Goal: Task Accomplishment & Management: Complete application form

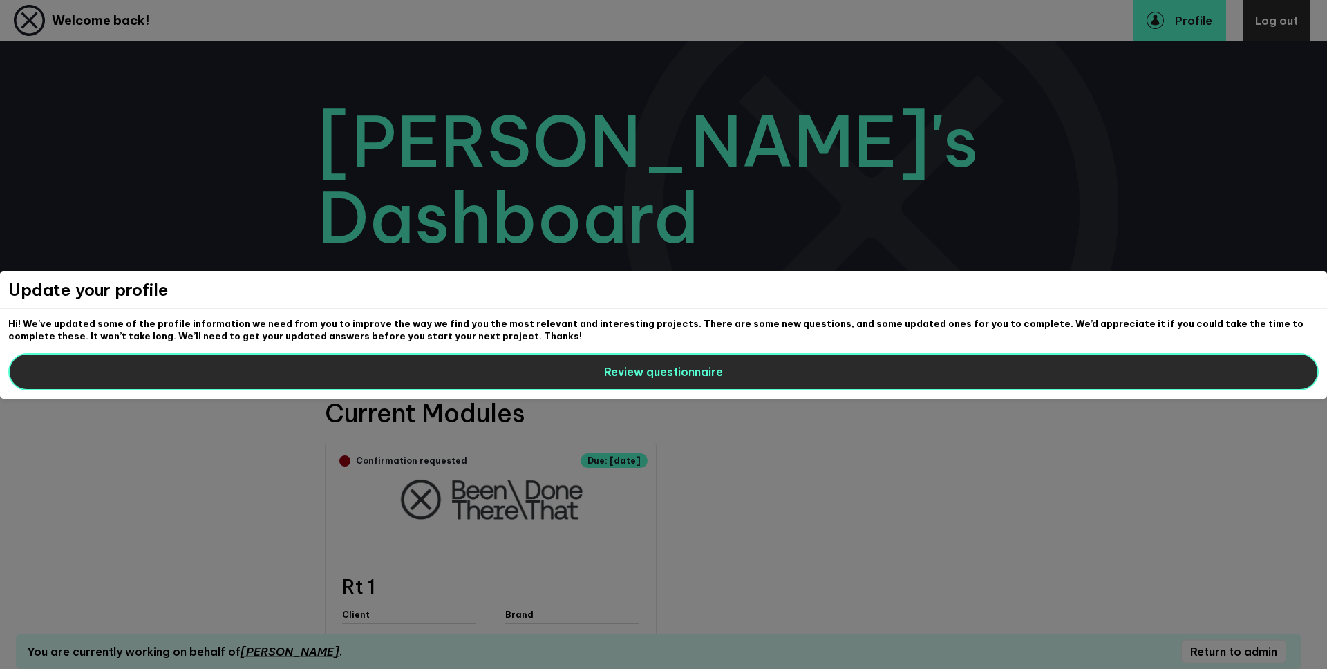
click at [238, 375] on button "Review questionnaire" at bounding box center [663, 371] width 1310 height 37
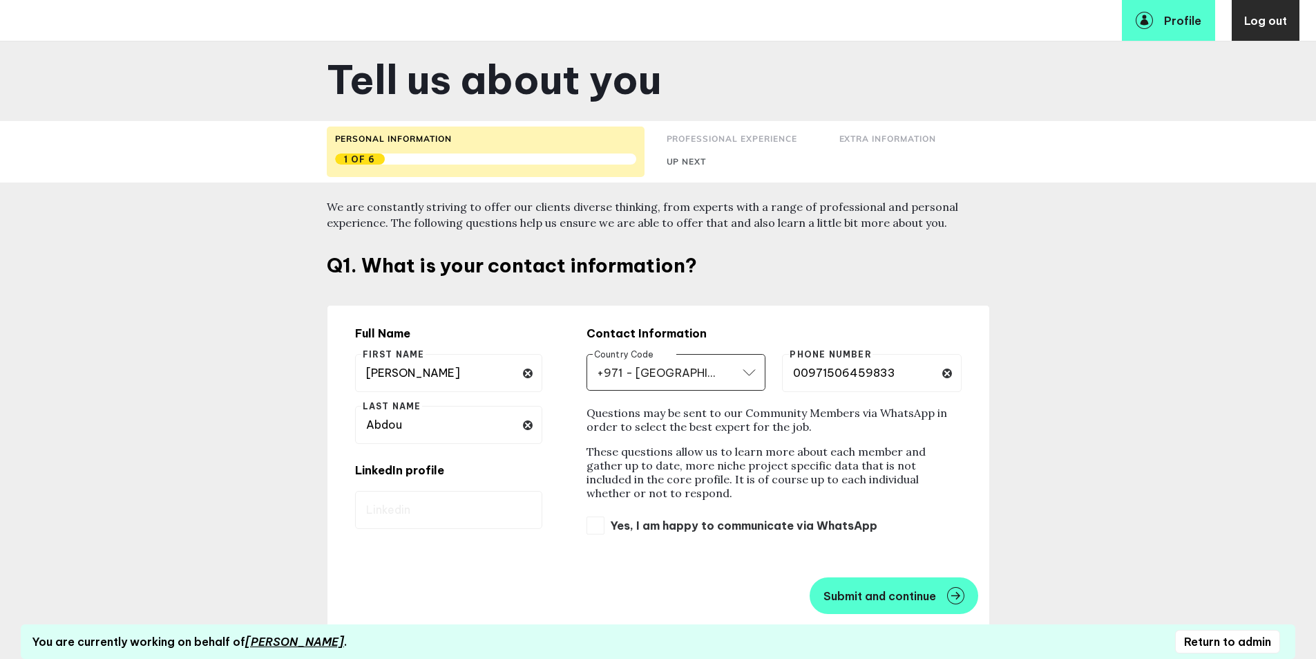
scroll to position [114, 0]
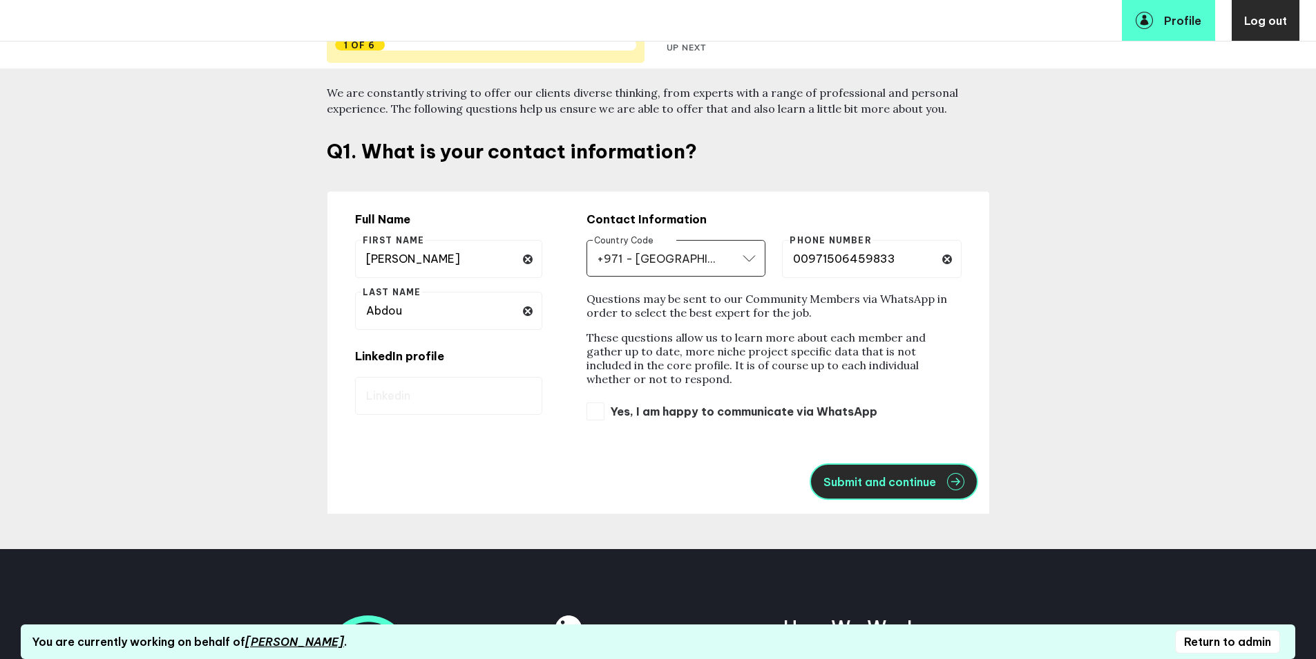
click at [907, 480] on span "Submit and continue" at bounding box center [880, 481] width 113 height 11
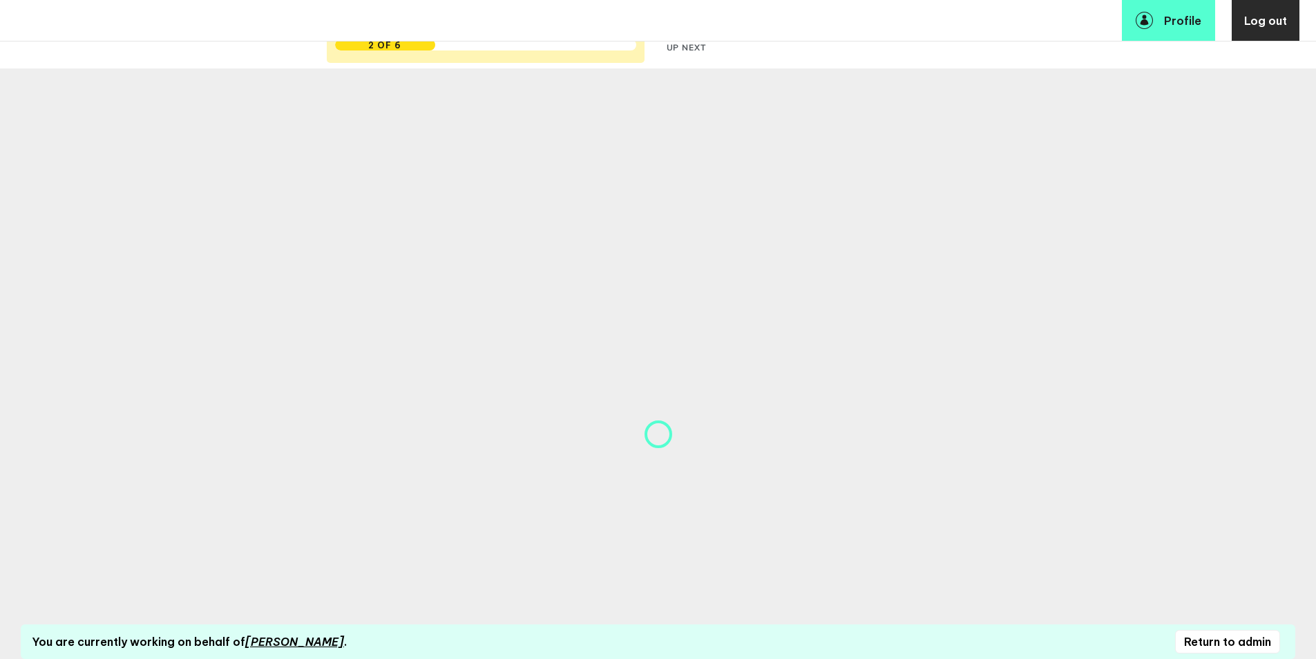
select select "19092"
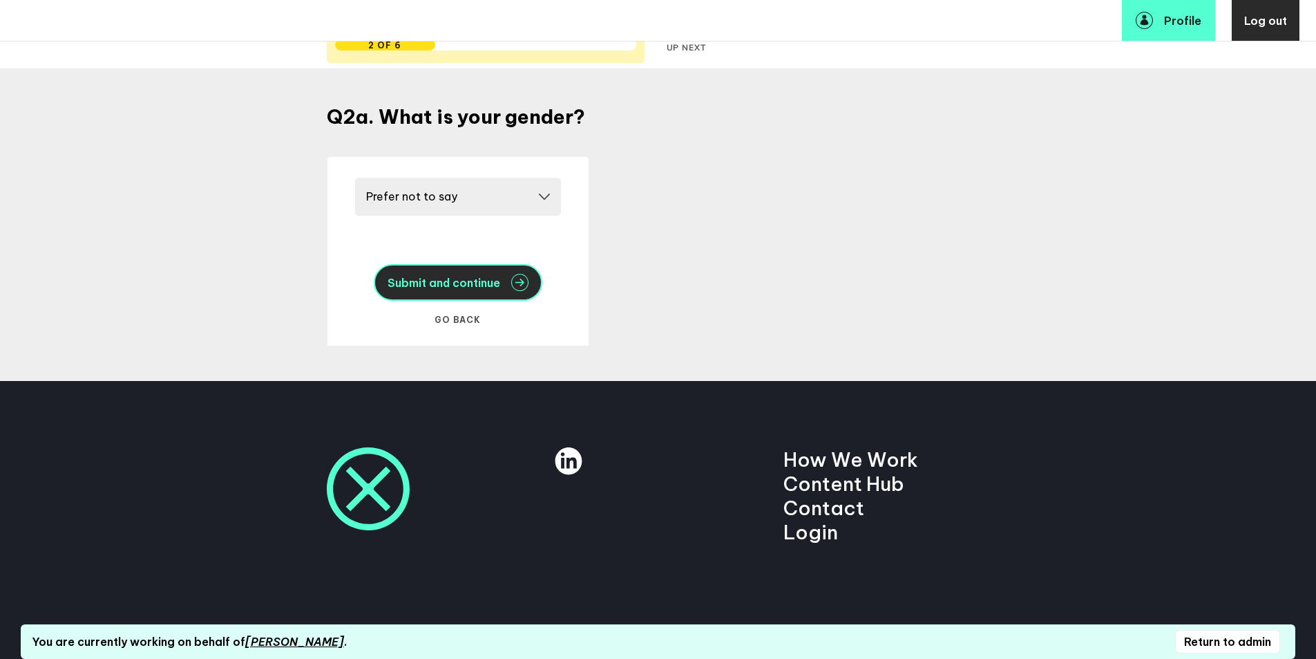
click at [462, 283] on span "Submit and continue" at bounding box center [444, 282] width 113 height 11
select select "20252"
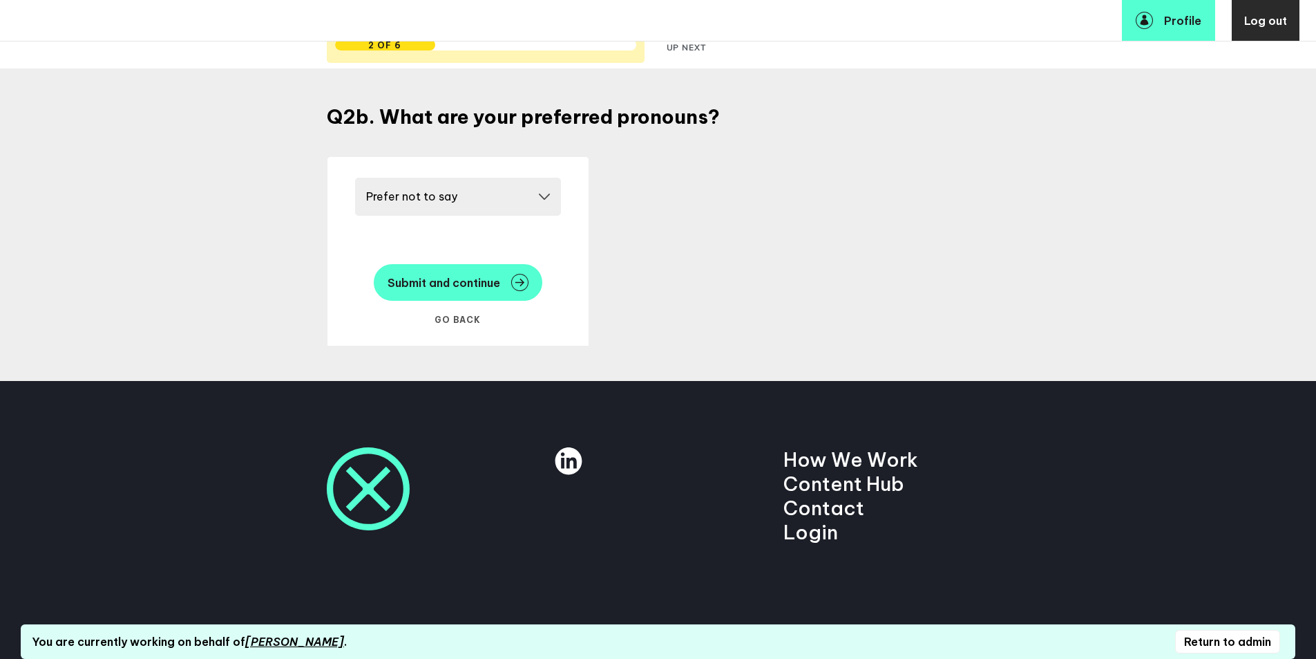
click at [462, 283] on span "Submit and continue" at bounding box center [444, 282] width 113 height 11
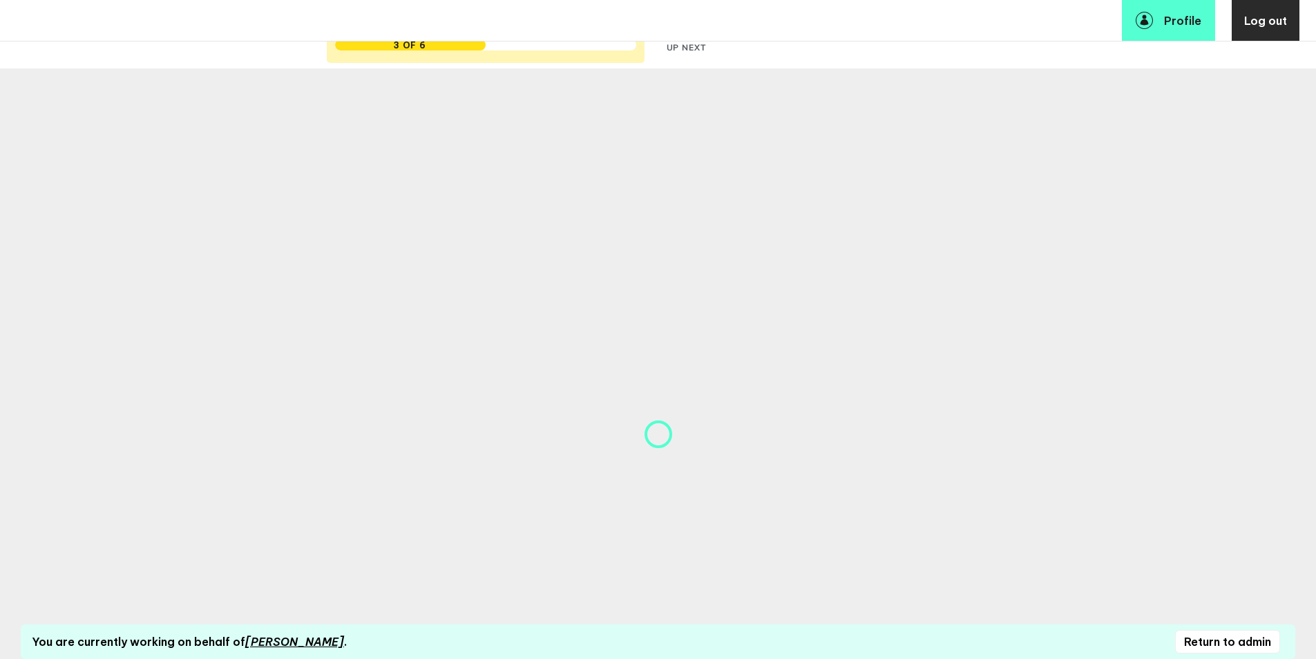
select select "19088"
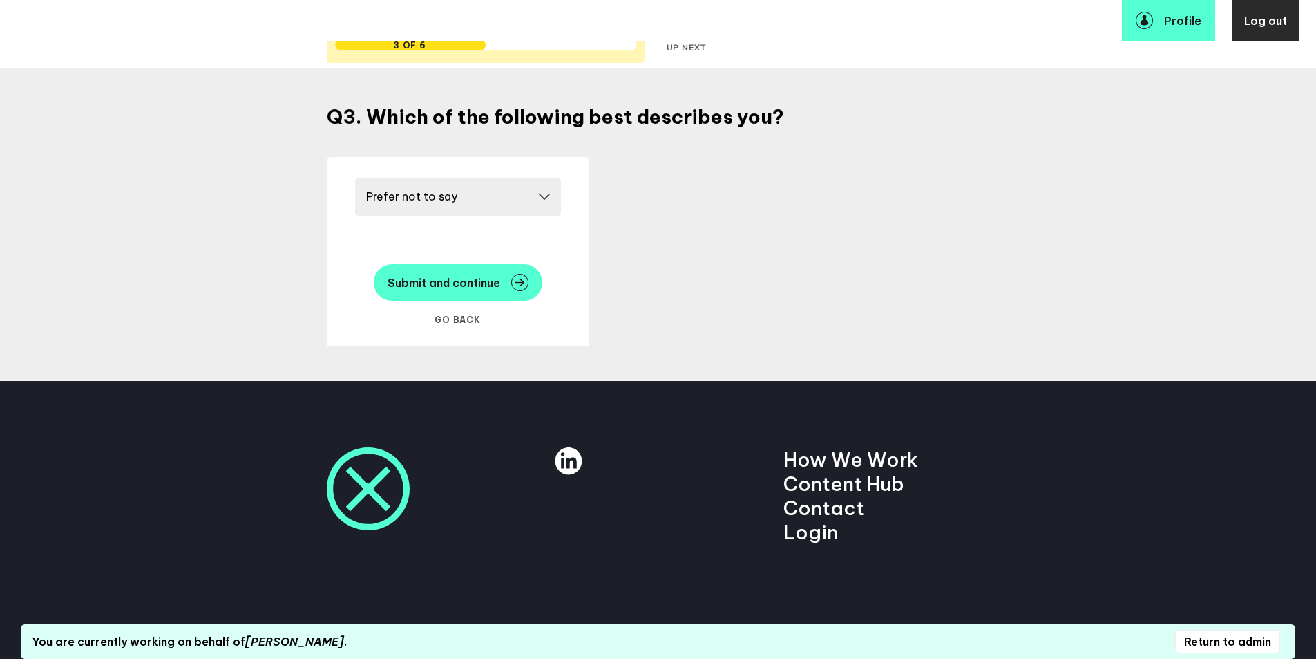
click at [462, 283] on span "Submit and continue" at bounding box center [444, 282] width 113 height 11
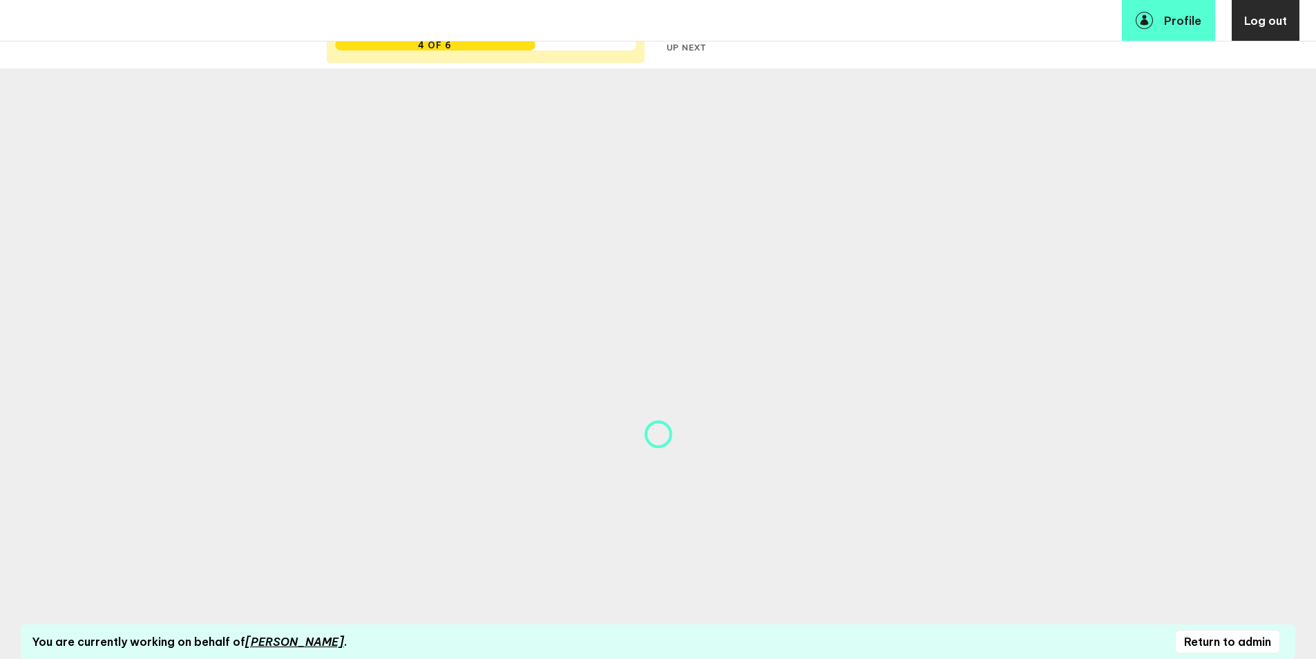
select select "14657"
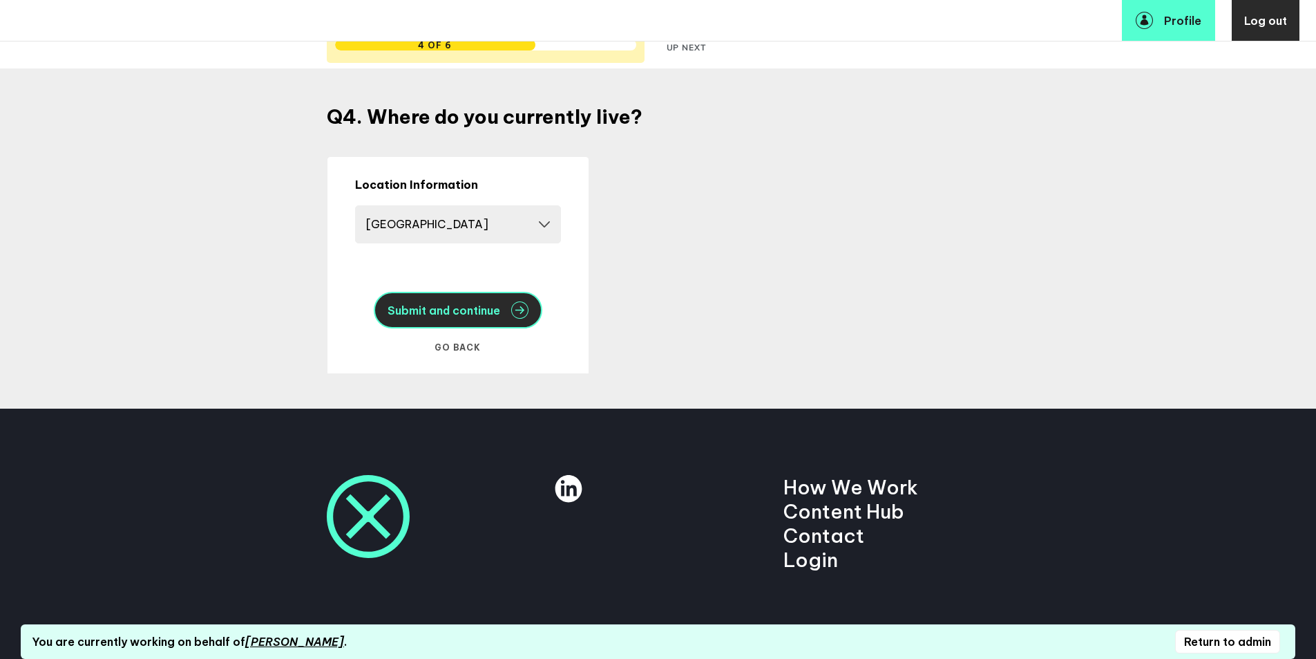
click at [462, 323] on button "Submit and continue" at bounding box center [458, 310] width 169 height 37
select select "10794"
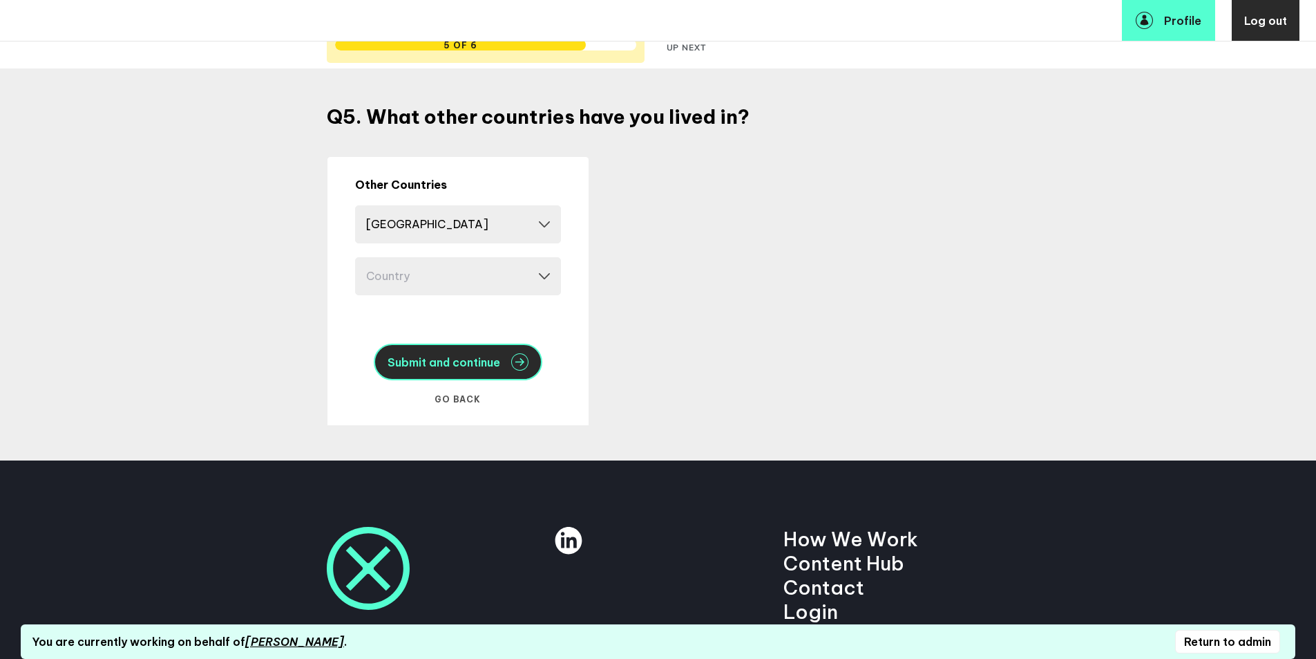
click at [462, 372] on button "Submit and continue" at bounding box center [458, 361] width 169 height 37
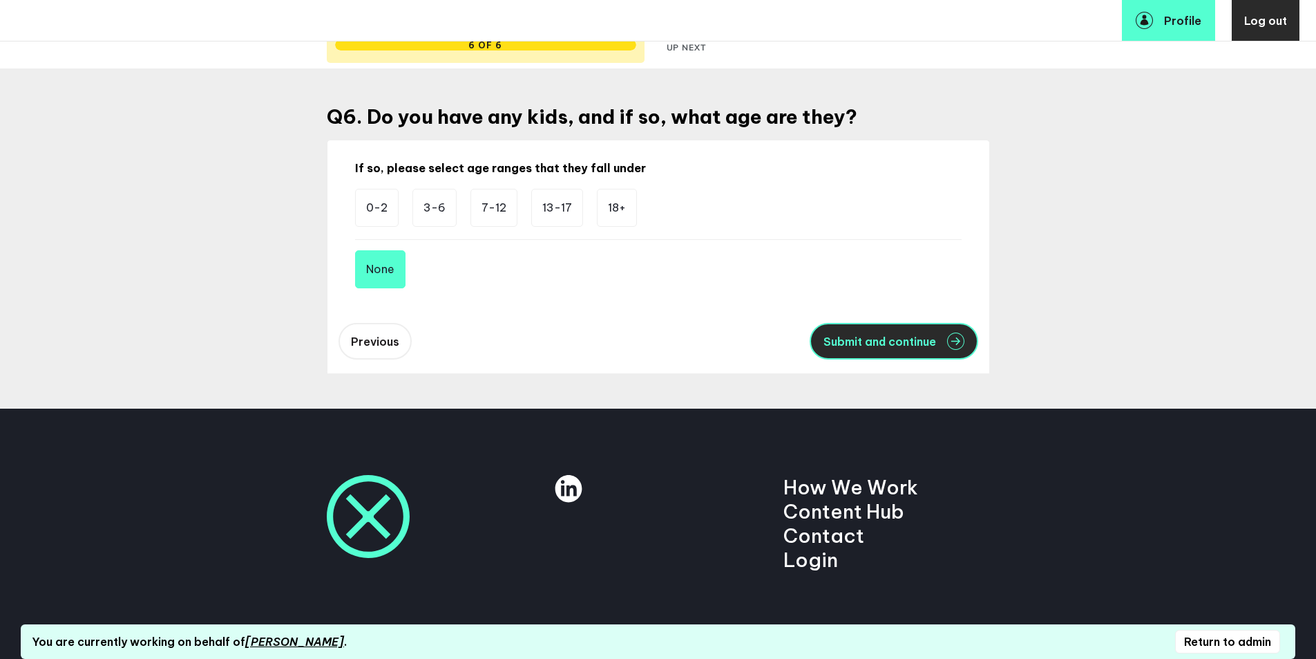
click at [861, 336] on span "Submit and continue" at bounding box center [880, 341] width 113 height 11
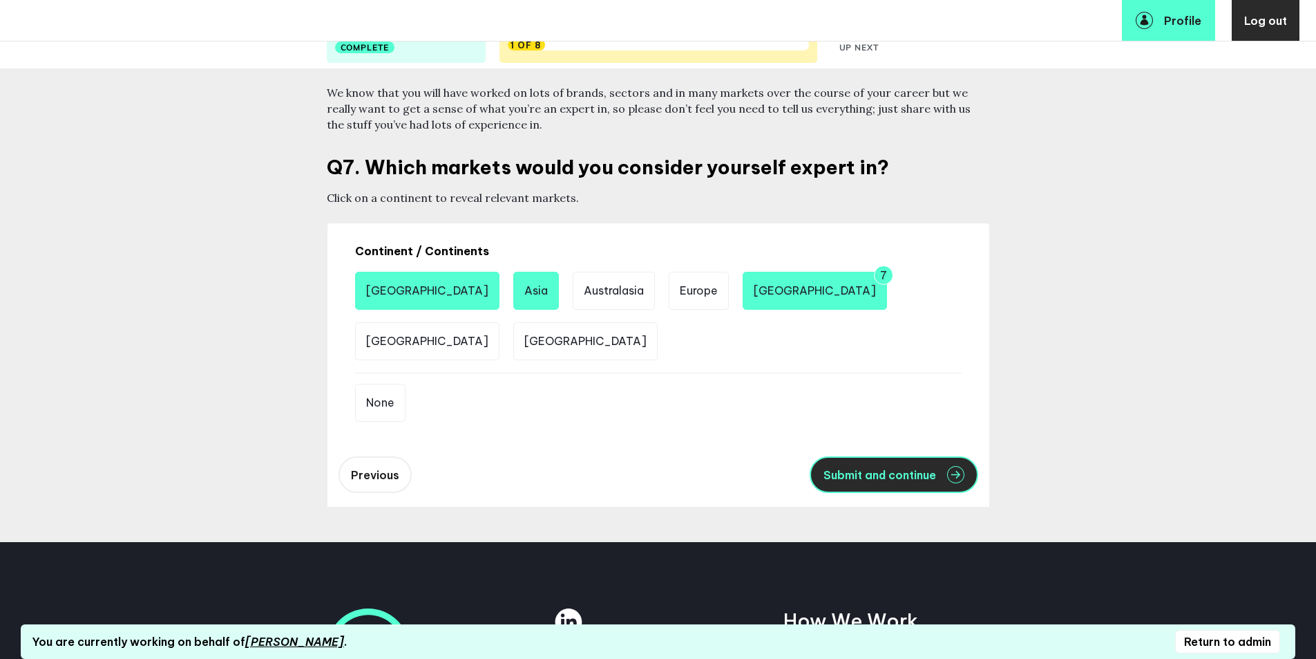
click at [872, 467] on button "Submit and continue" at bounding box center [894, 474] width 169 height 37
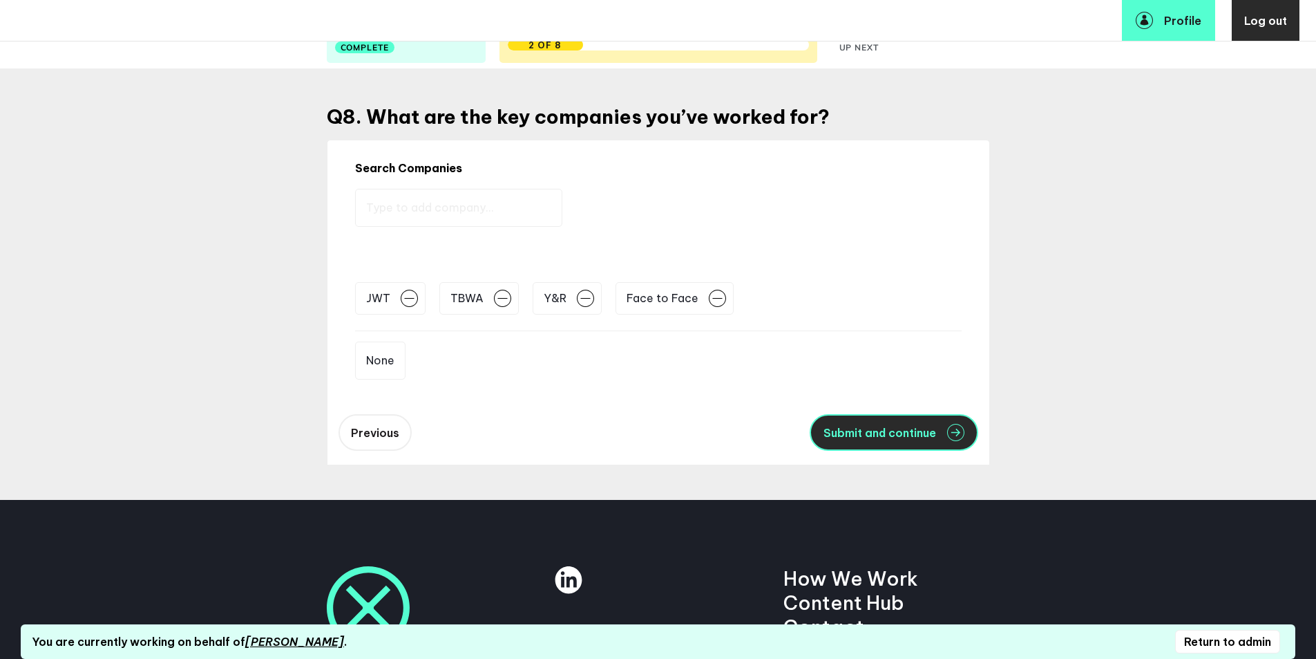
click at [871, 424] on button "Submit and continue" at bounding box center [894, 432] width 169 height 37
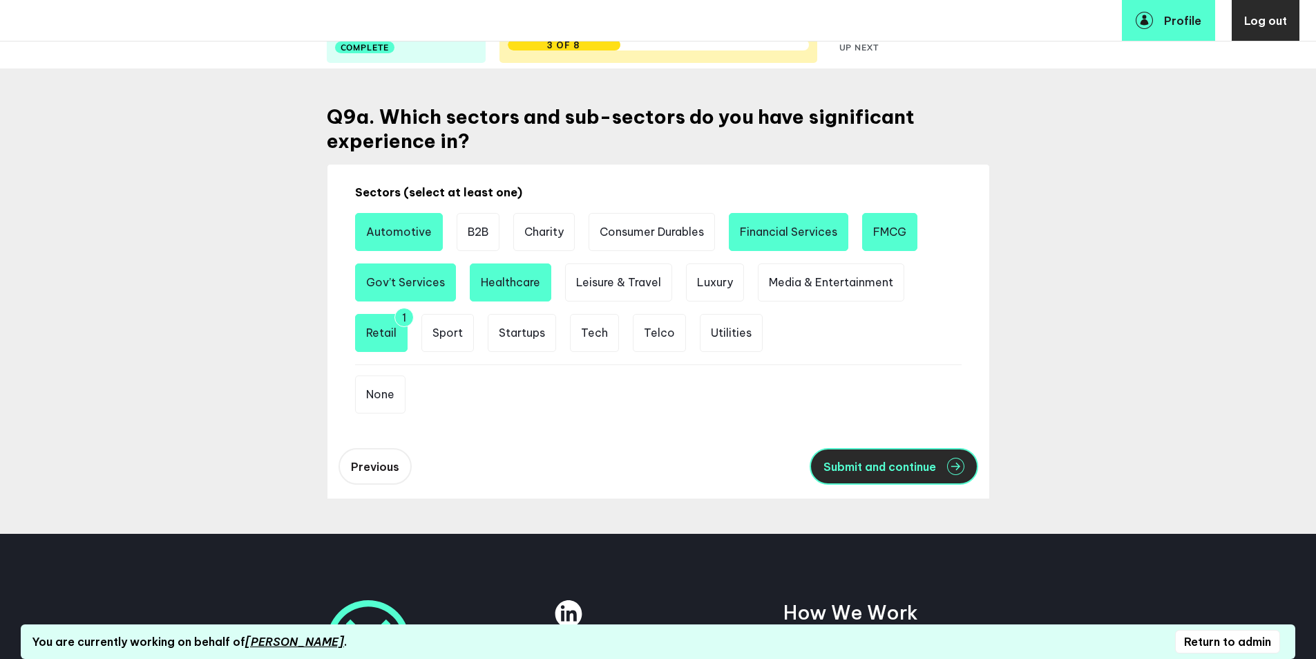
click at [865, 464] on span "Submit and continue" at bounding box center [880, 466] width 113 height 11
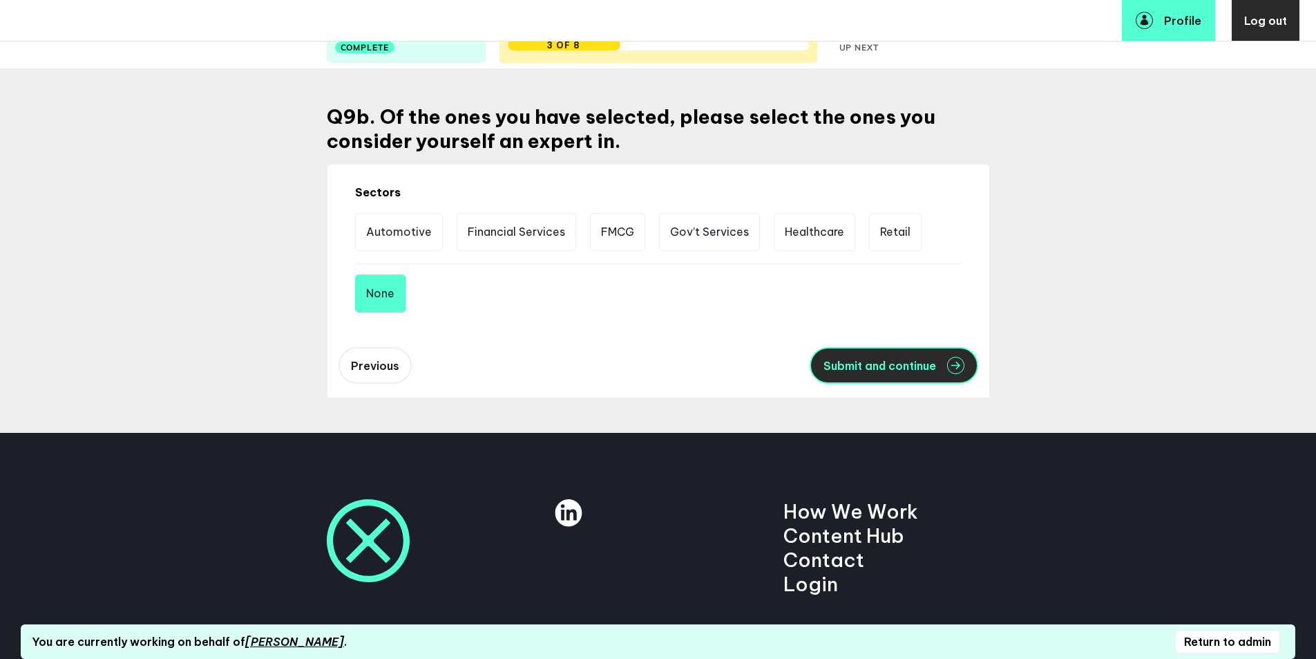
click at [876, 366] on span "Submit and continue" at bounding box center [880, 365] width 113 height 11
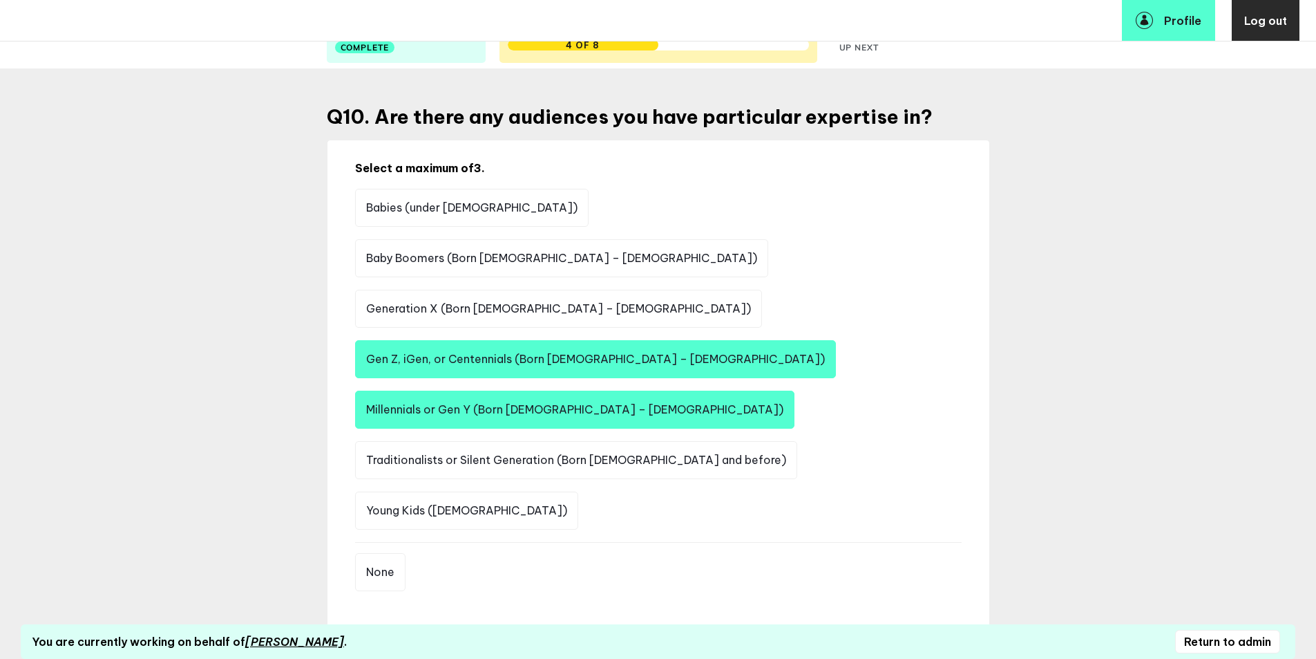
click at [875, 625] on button "Submit and continue" at bounding box center [894, 643] width 169 height 37
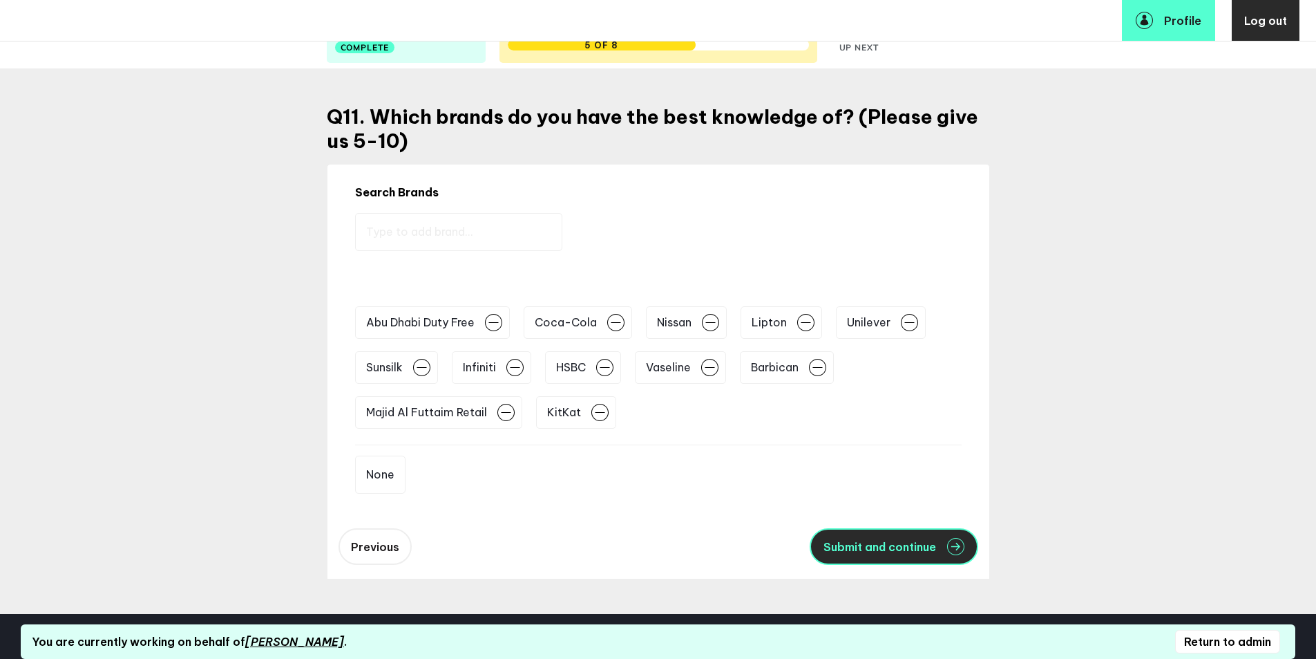
click at [882, 538] on button "Submit and continue" at bounding box center [894, 546] width 169 height 37
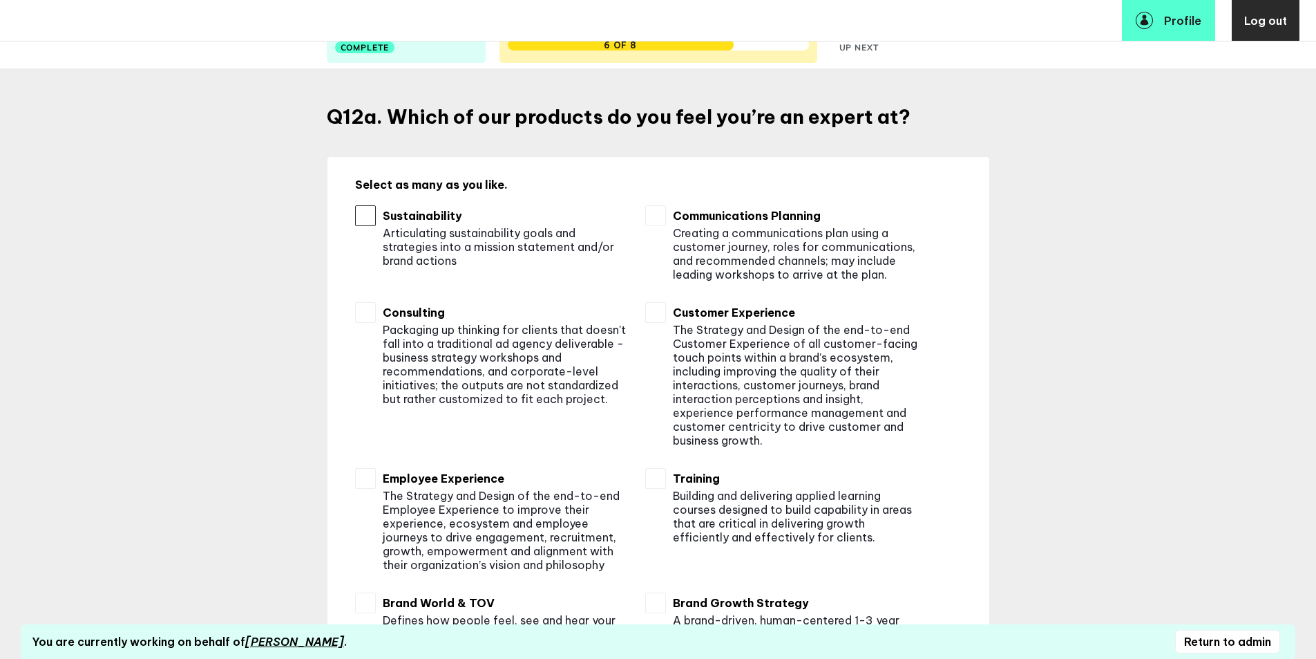
click at [368, 216] on input "checkbox" at bounding box center [365, 215] width 21 height 21
checkbox input "true"
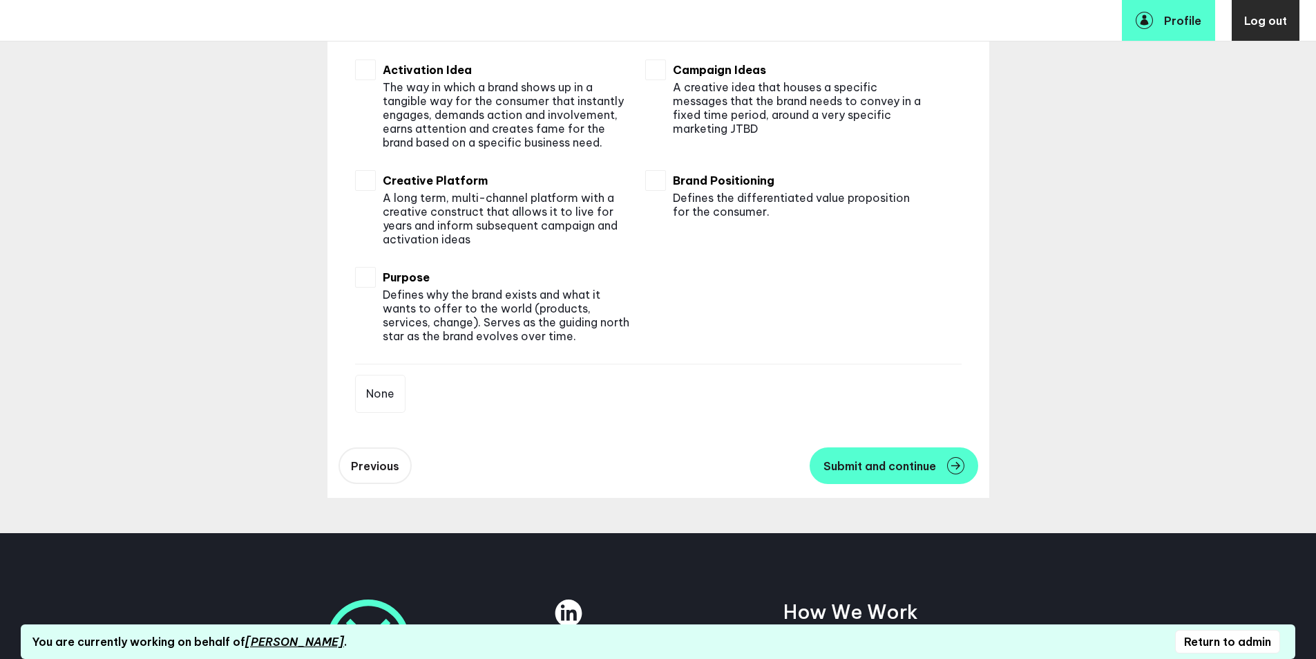
scroll to position [1107, 0]
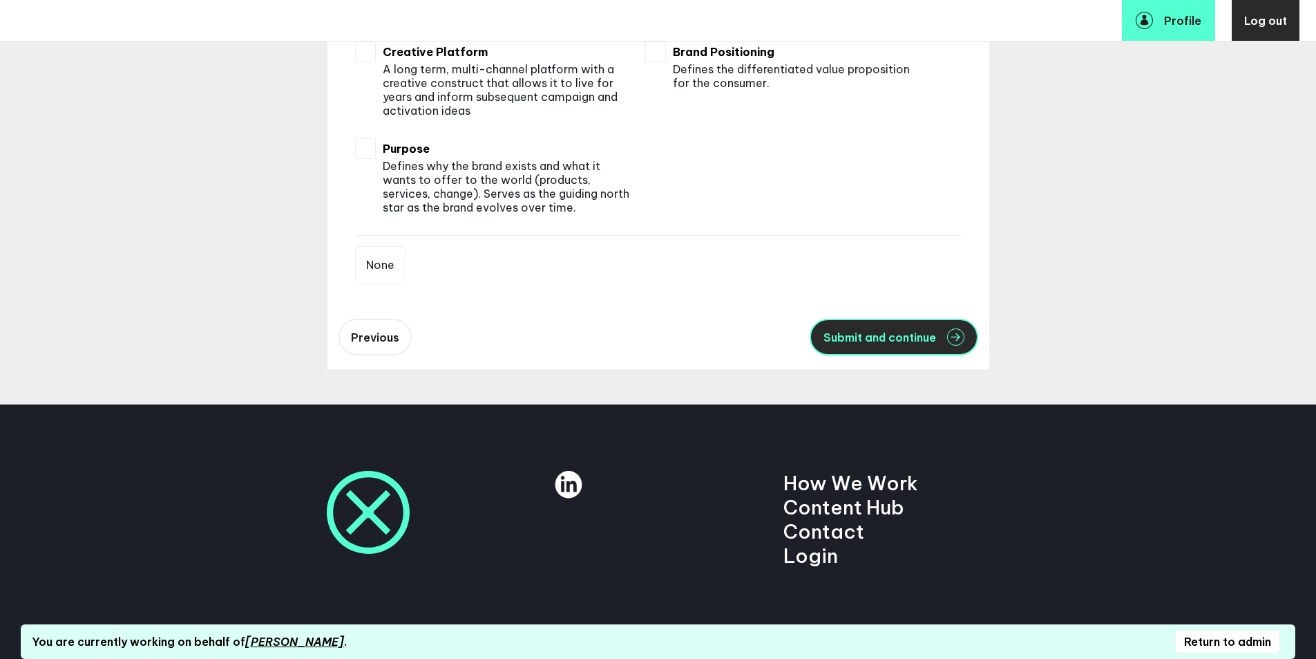
click at [822, 341] on button "Submit and continue" at bounding box center [894, 337] width 169 height 37
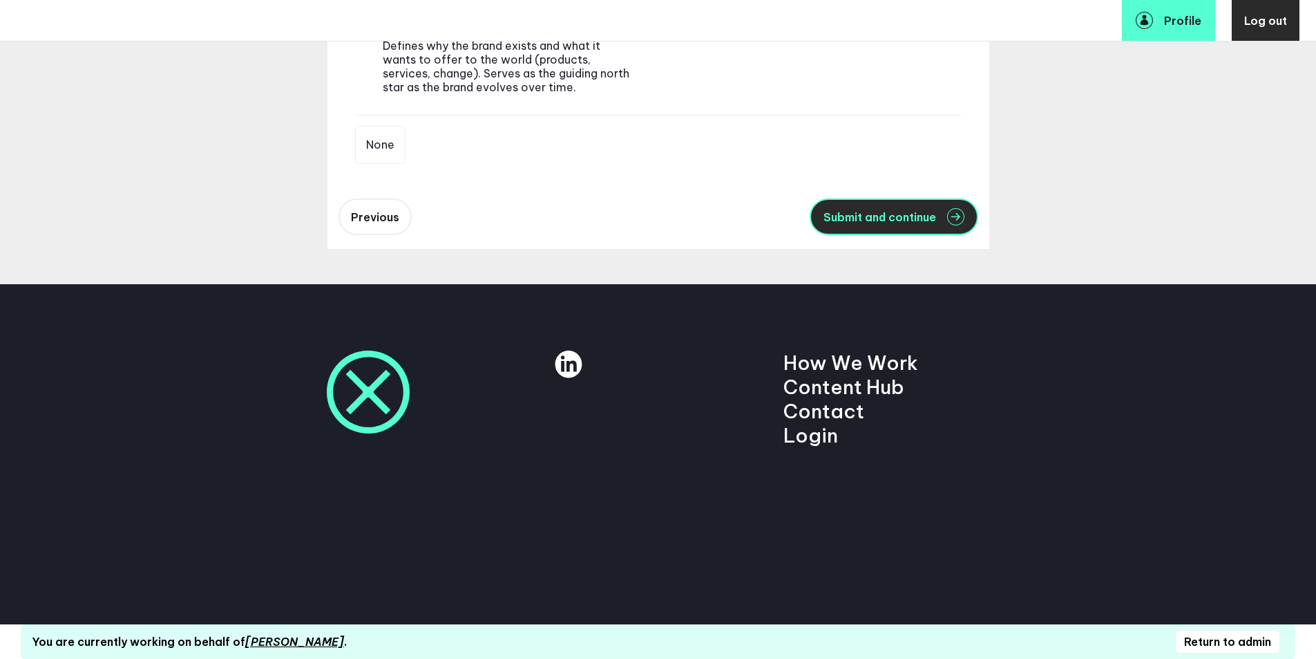
click at [842, 214] on span "Submit and continue" at bounding box center [880, 216] width 113 height 11
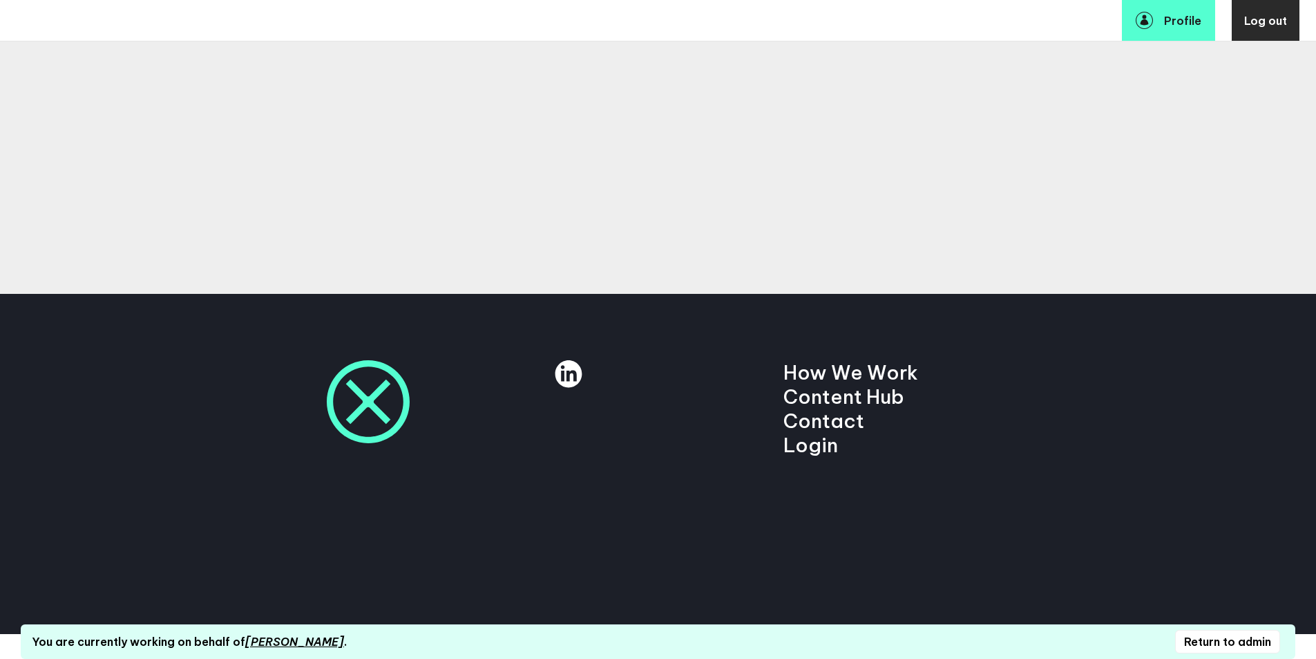
scroll to position [315, 0]
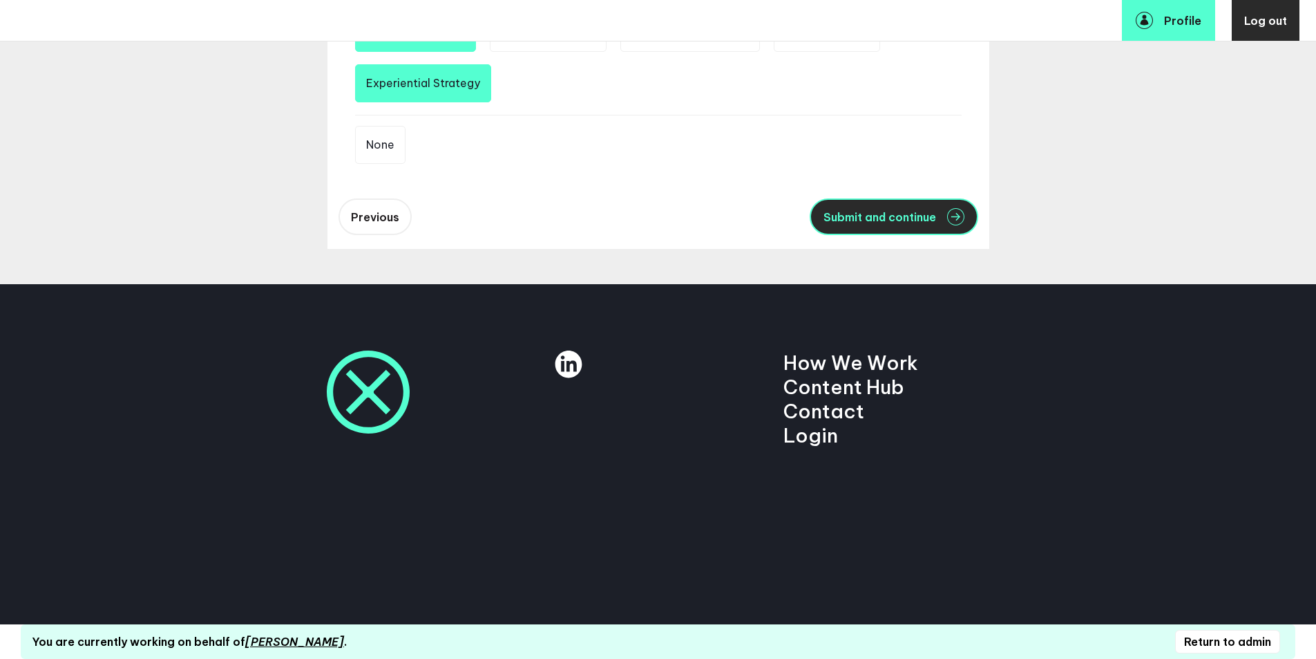
click at [844, 216] on span "Submit and continue" at bounding box center [880, 216] width 113 height 11
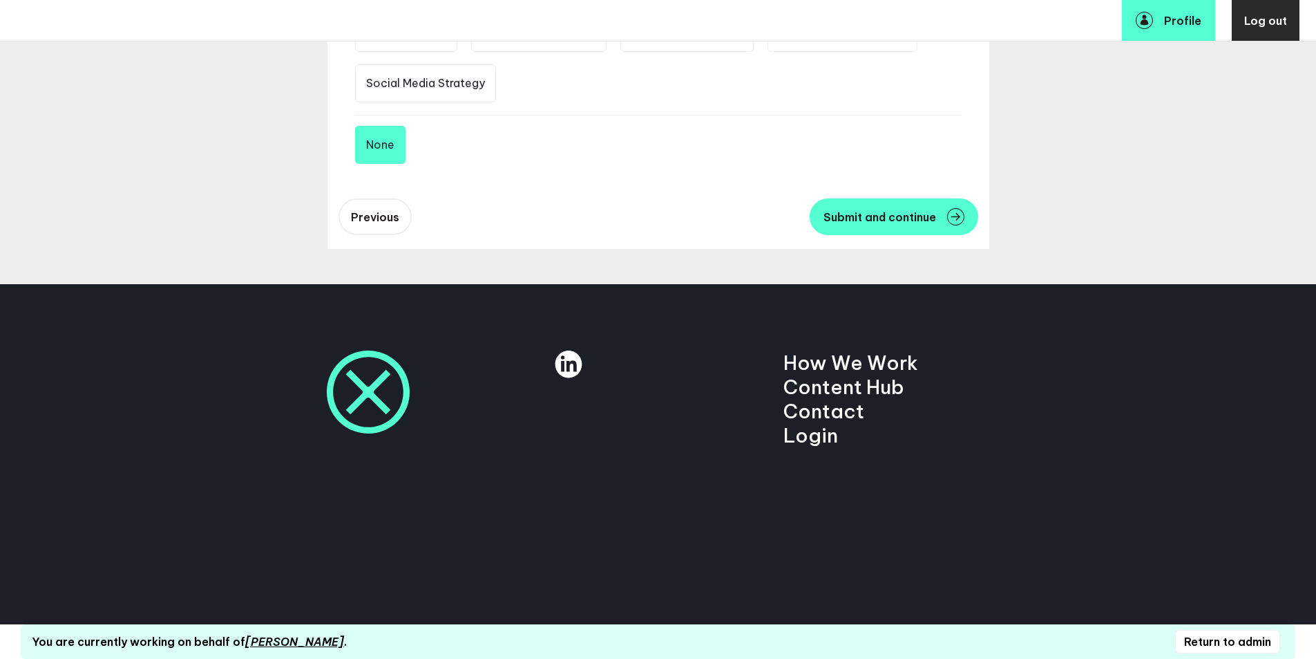
click at [844, 216] on span "Submit and continue" at bounding box center [880, 216] width 113 height 11
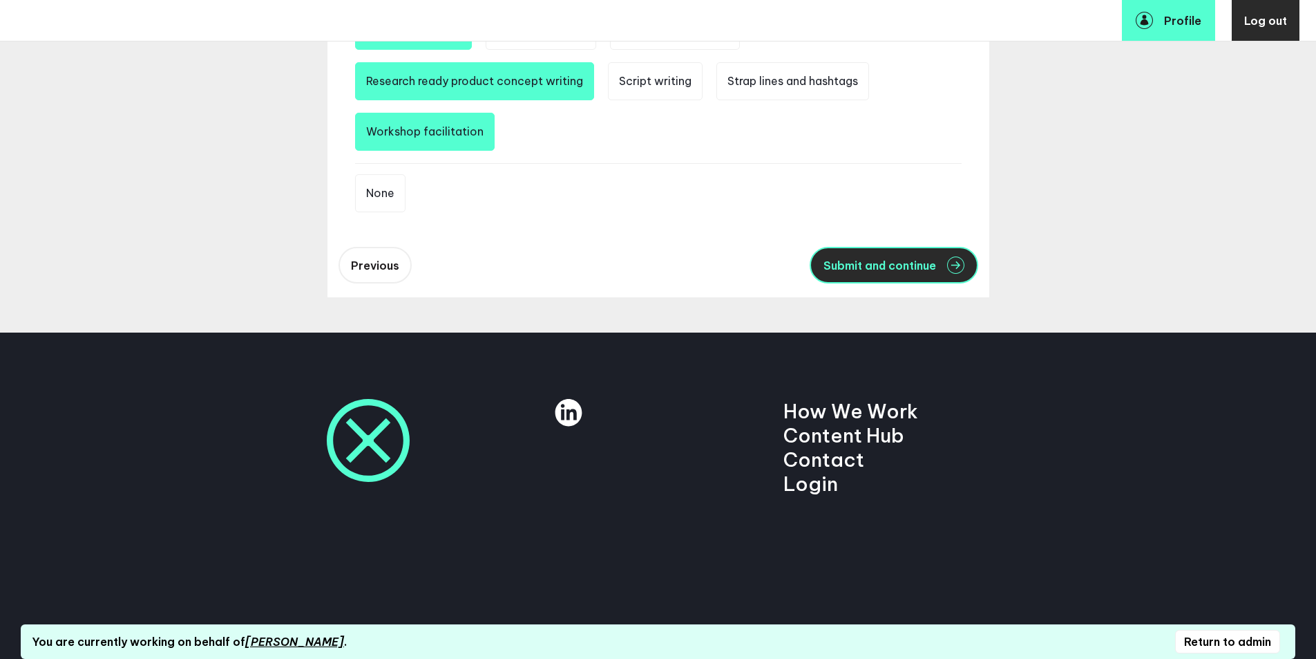
click at [879, 264] on span "Submit and continue" at bounding box center [880, 265] width 113 height 11
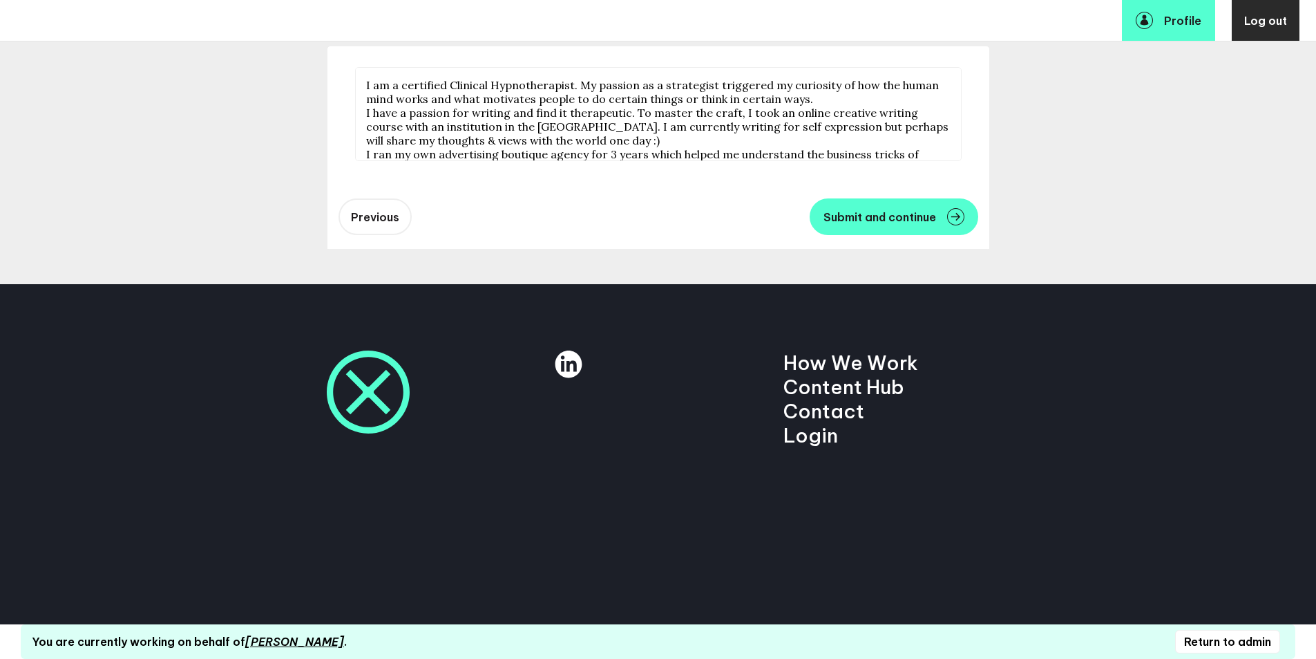
scroll to position [293, 0]
click at [873, 214] on span "Submit and continue" at bounding box center [880, 216] width 113 height 11
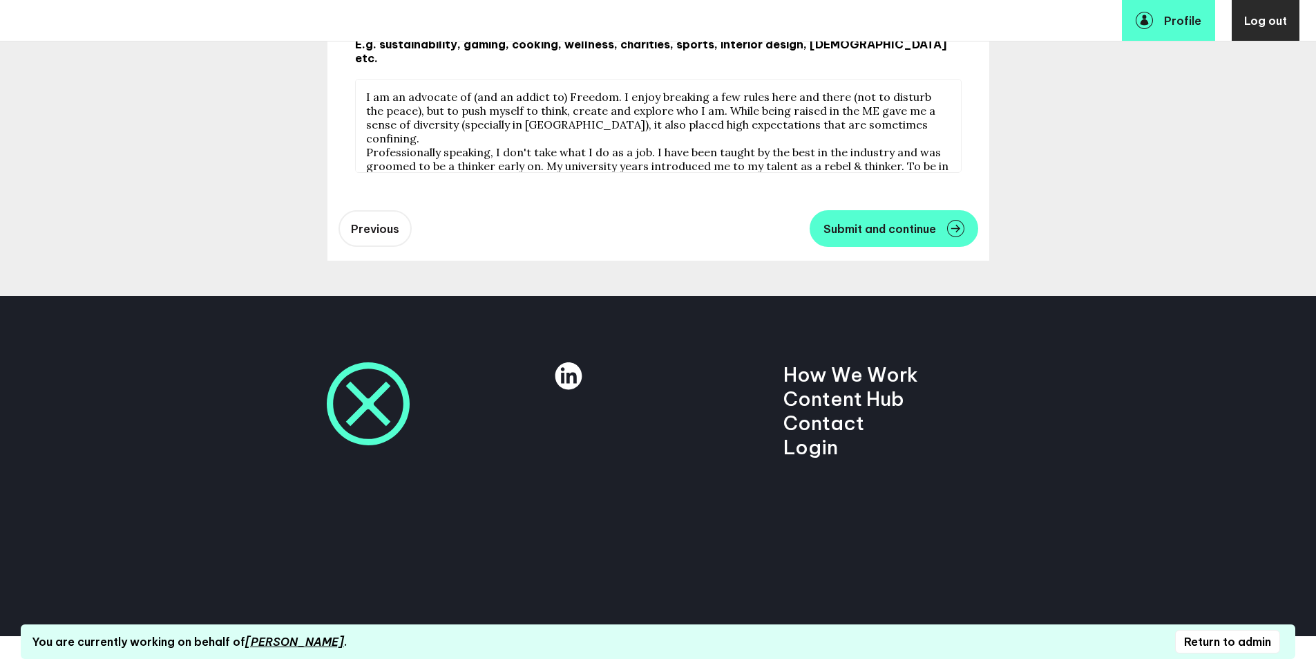
click at [873, 223] on span "Submit and continue" at bounding box center [880, 228] width 113 height 11
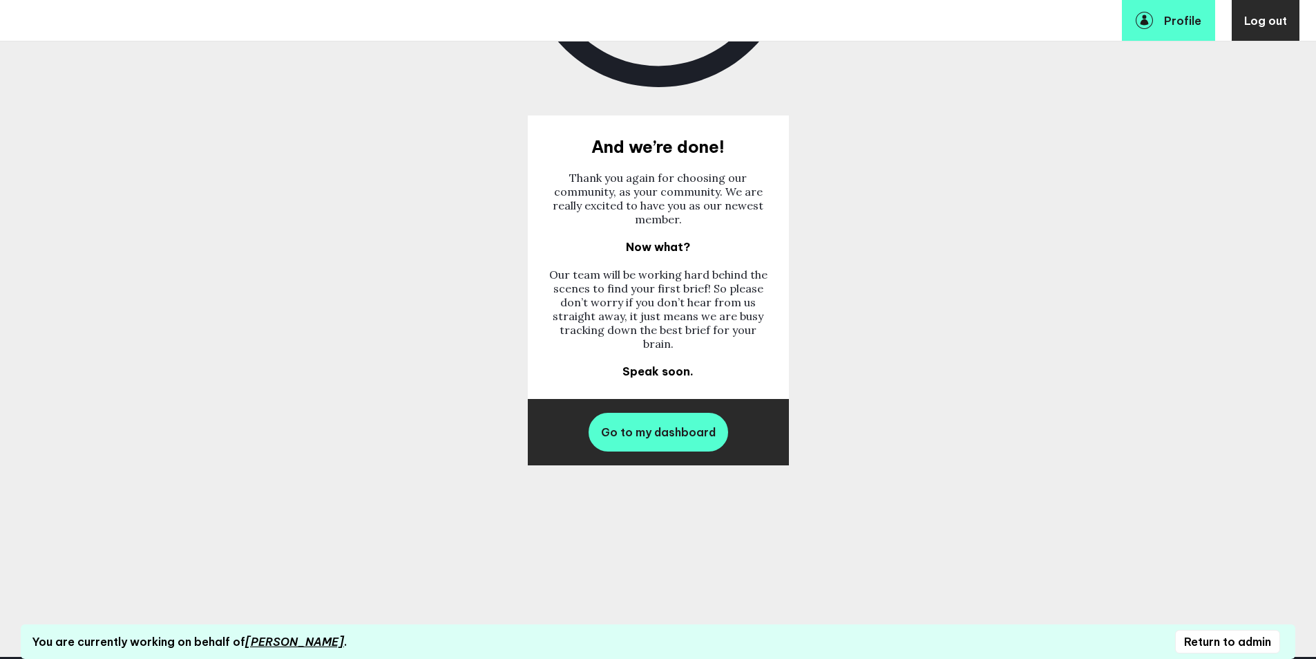
scroll to position [554, 0]
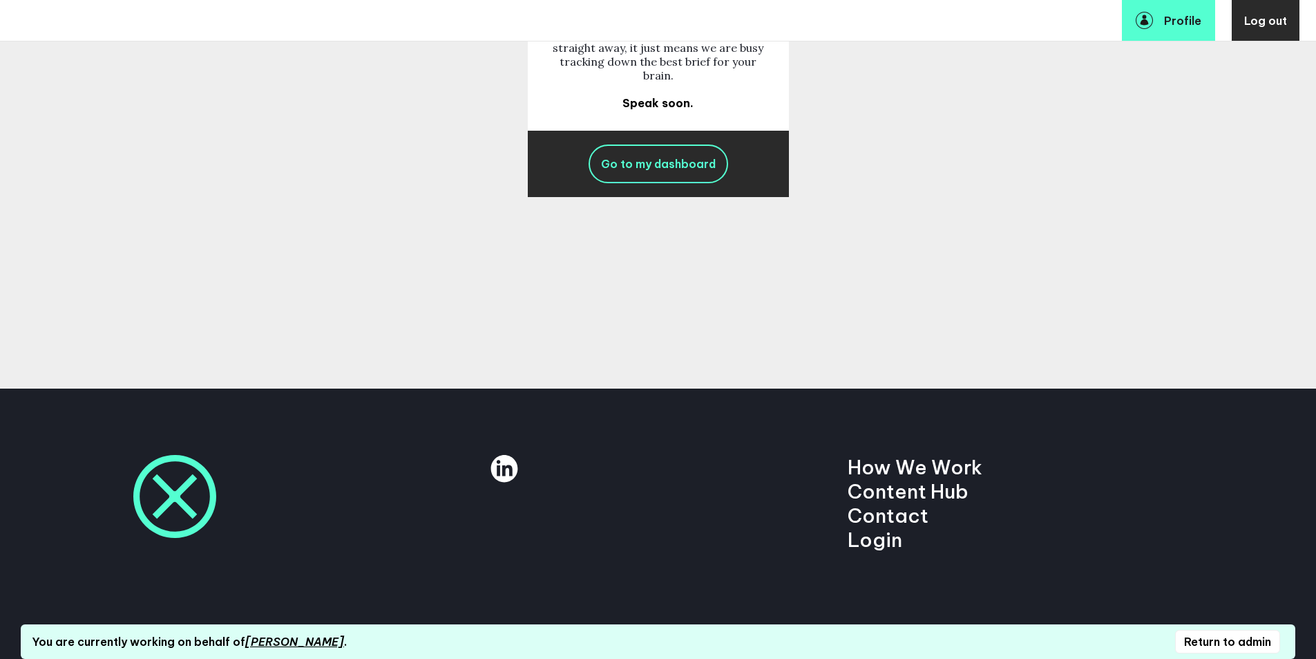
click at [679, 177] on link "Go to my dashboard" at bounding box center [659, 163] width 140 height 39
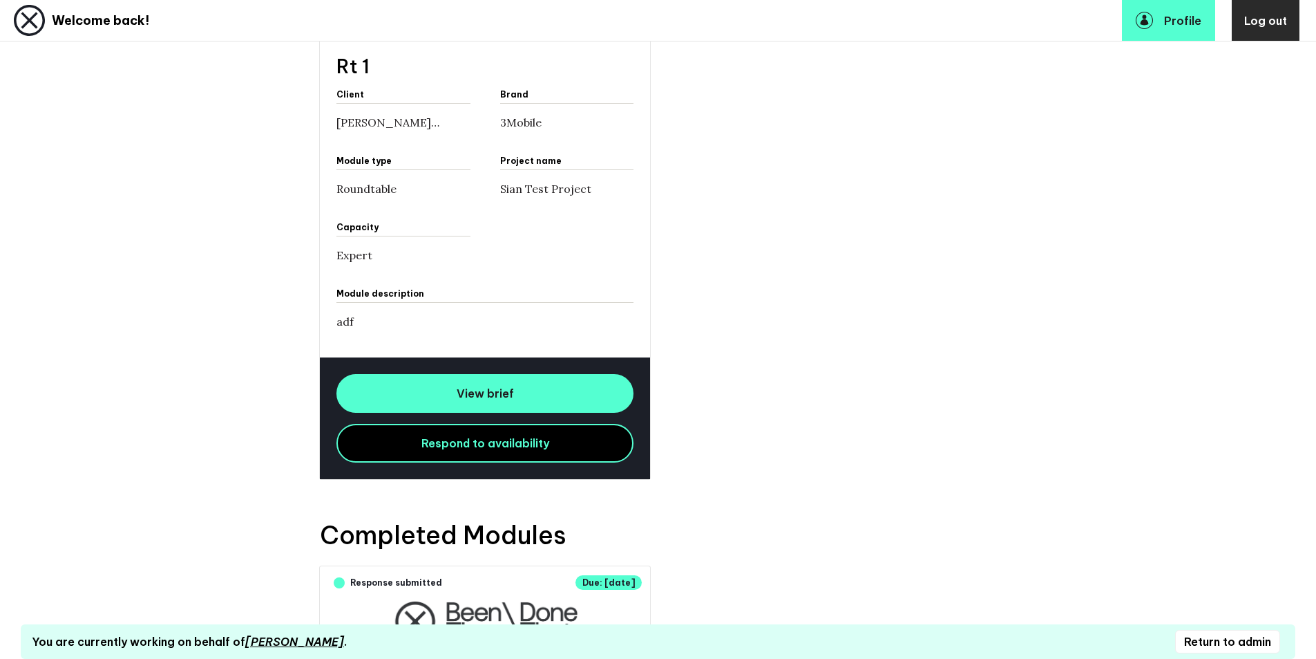
scroll to position [544, 0]
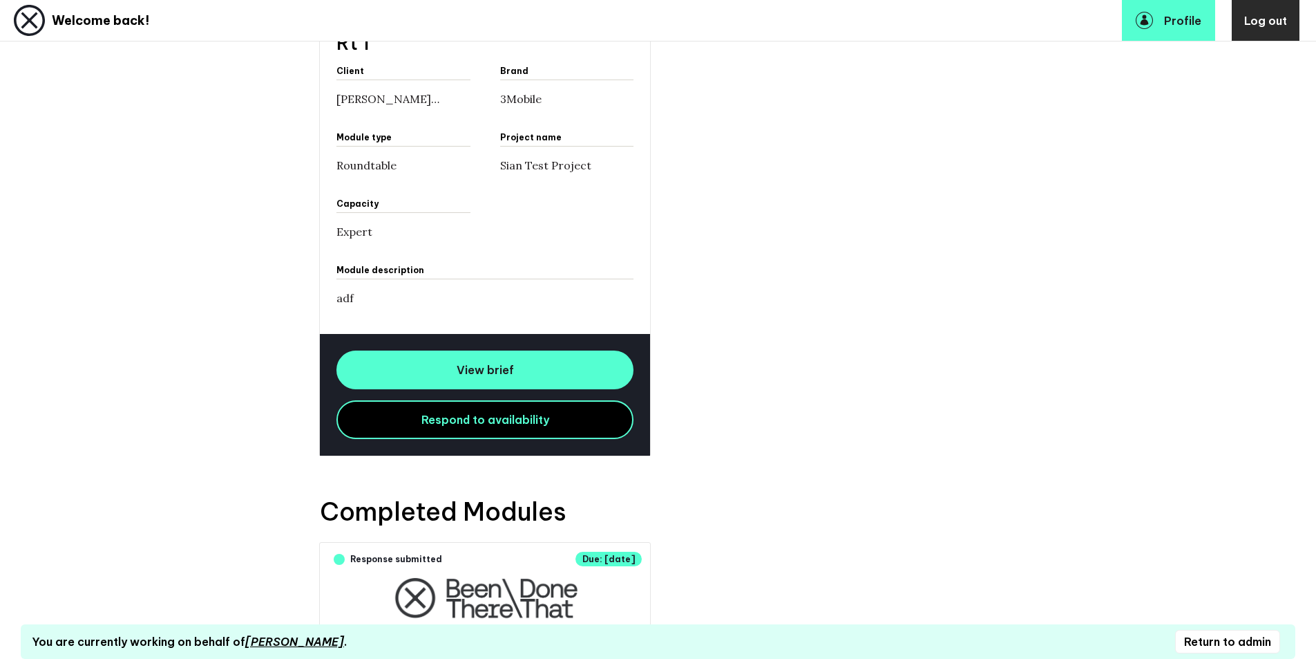
click at [427, 359] on link "View brief" at bounding box center [485, 369] width 297 height 39
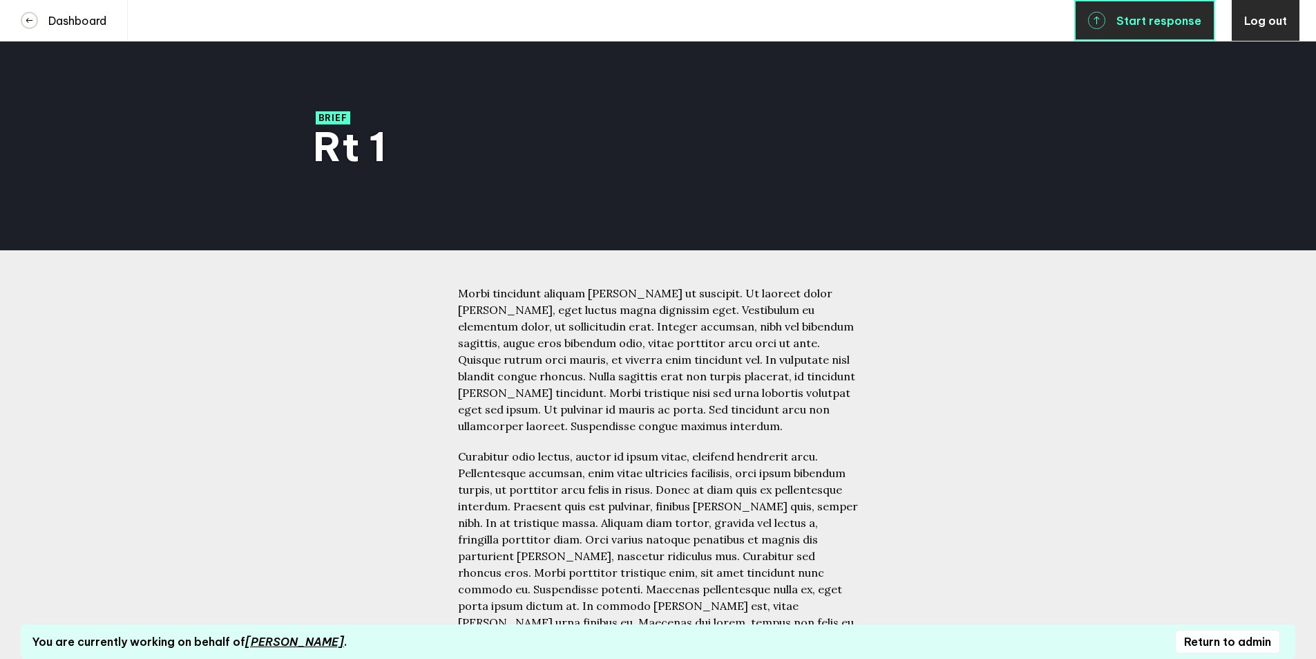
click at [1144, 25] on span "Start response" at bounding box center [1159, 21] width 85 height 14
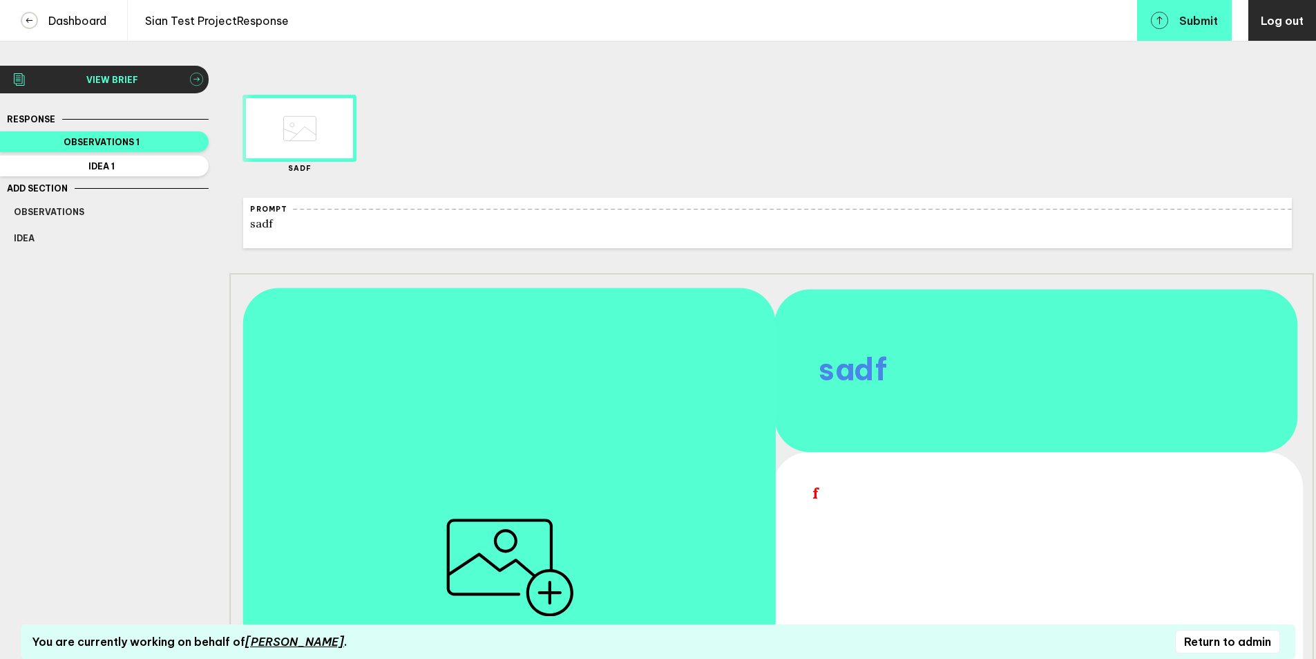
click at [153, 83] on span "View brief" at bounding box center [112, 80] width 155 height 10
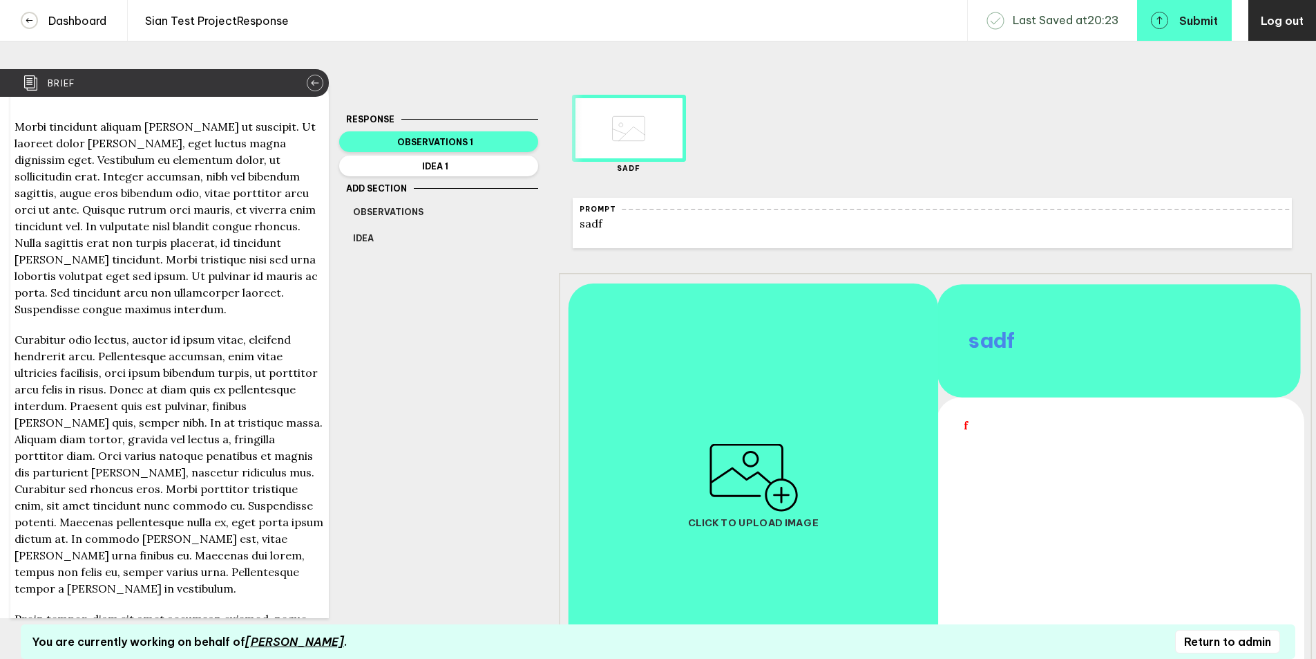
click at [153, 83] on div "Brief" at bounding box center [164, 83] width 329 height 28
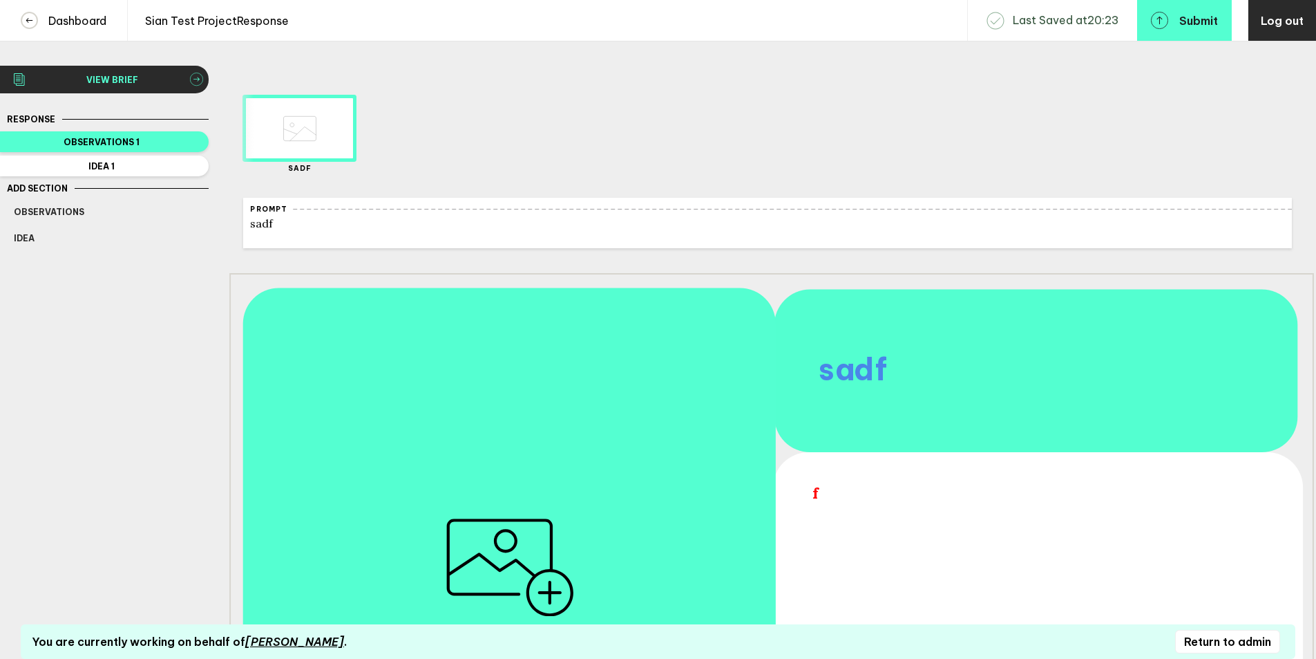
click at [118, 80] on span "View brief" at bounding box center [112, 80] width 155 height 10
